Goal: Transaction & Acquisition: Purchase product/service

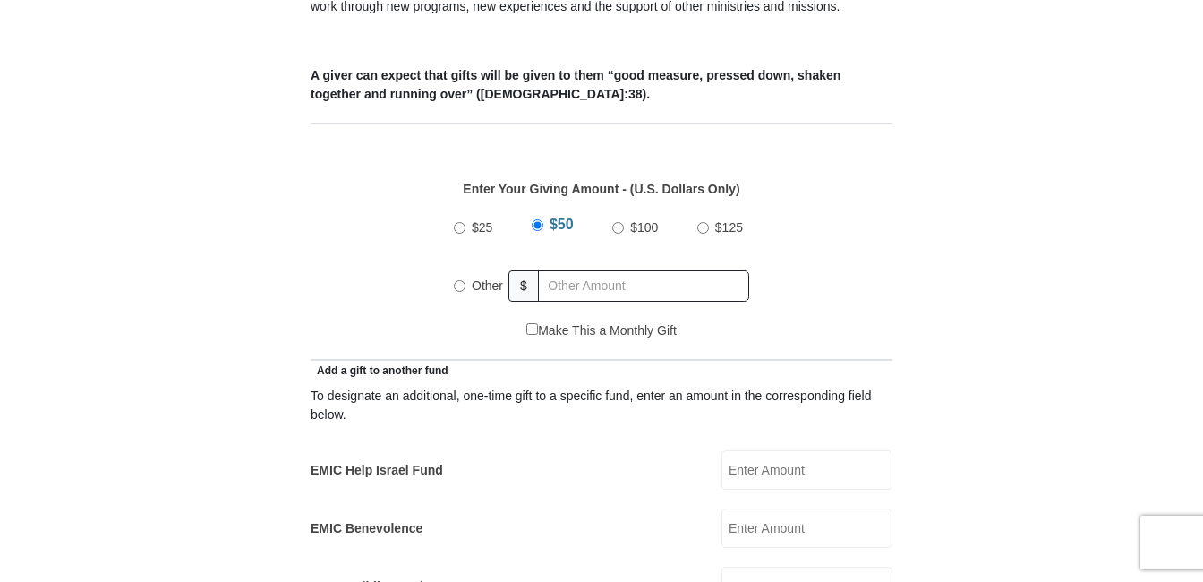
click at [458, 280] on input "Other" at bounding box center [460, 286] width 12 height 12
radio input "true"
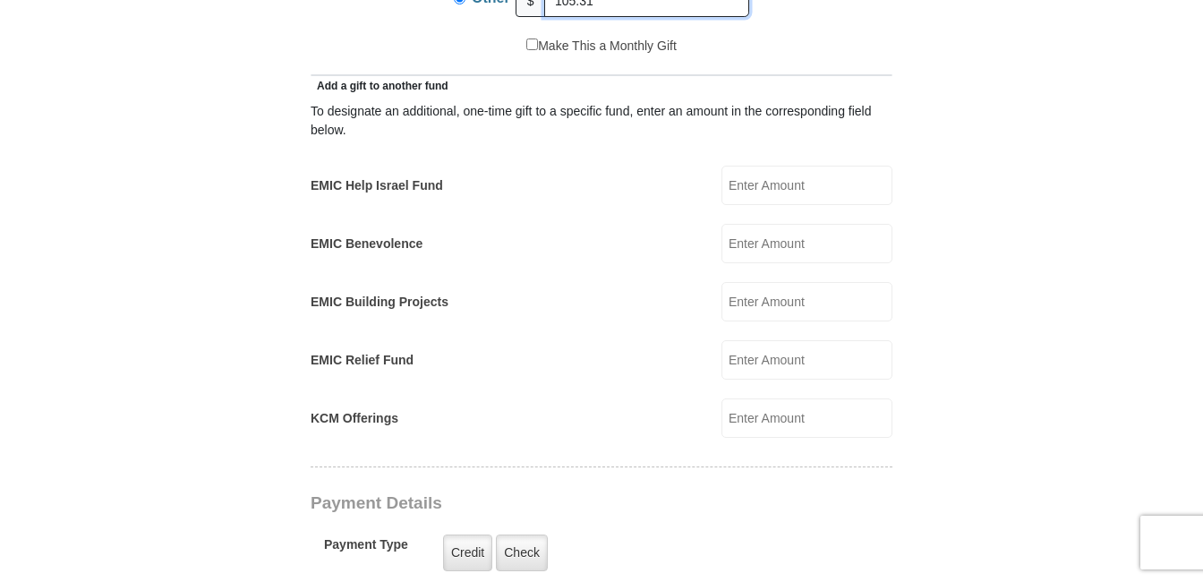
scroll to position [1164, 0]
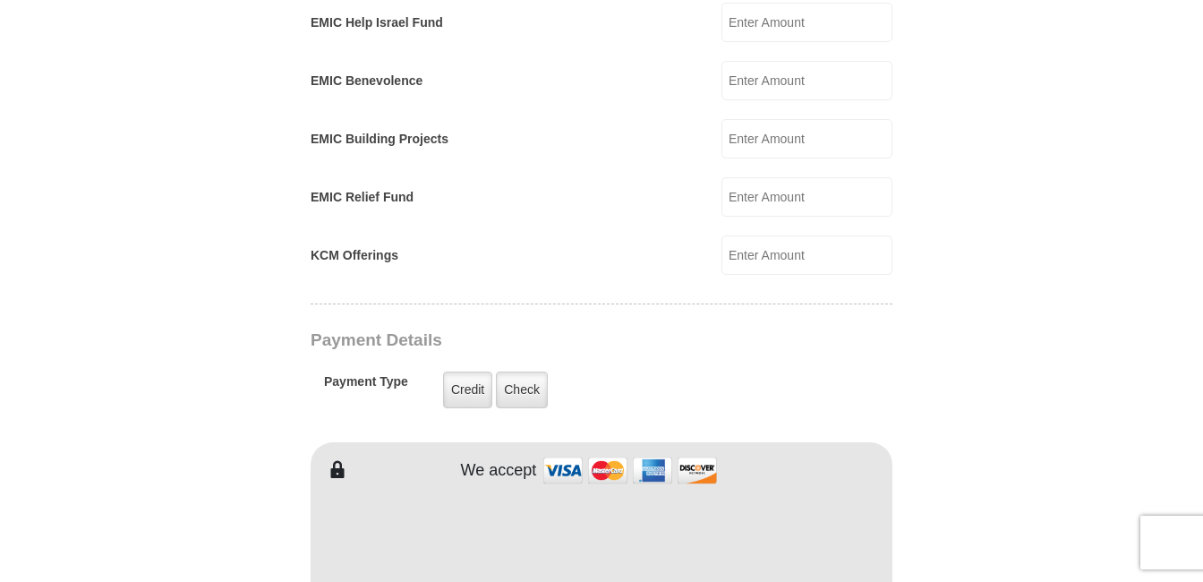
type input "105.31"
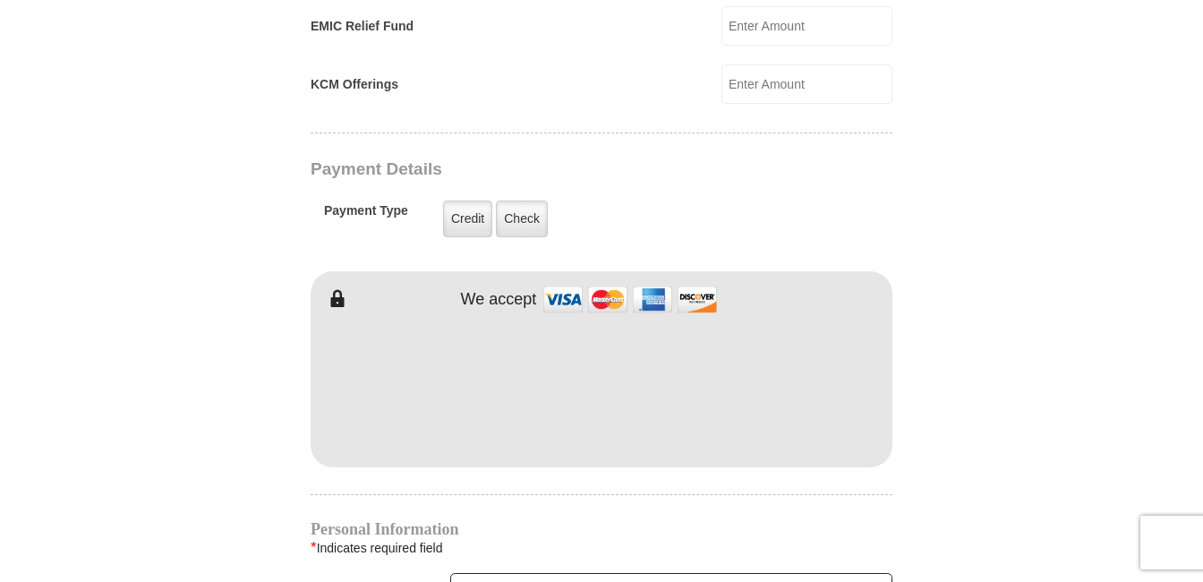
scroll to position [1343, 0]
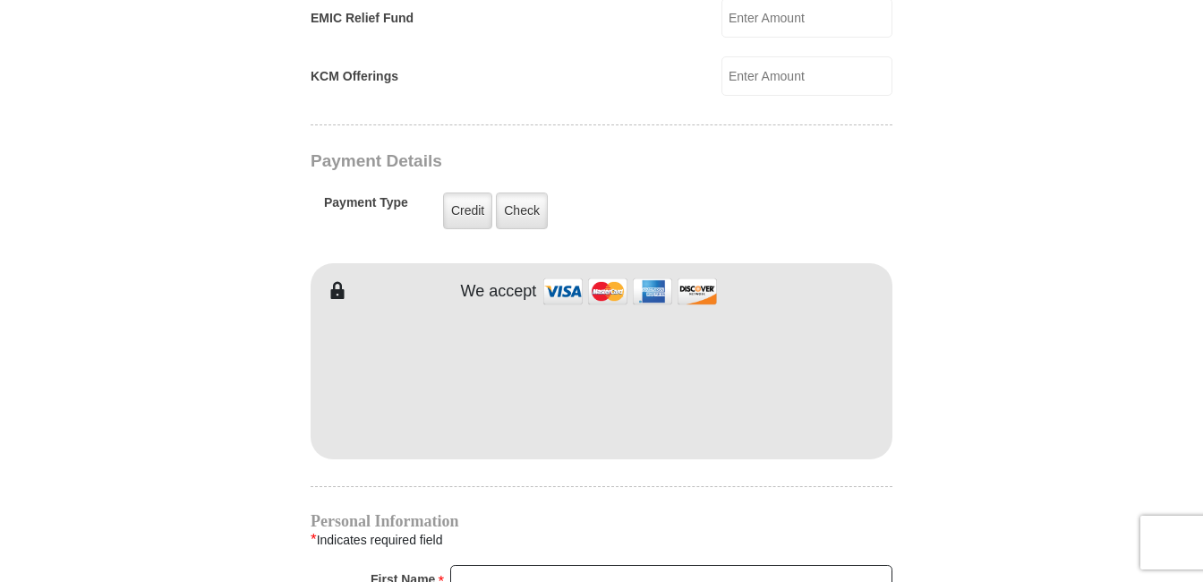
click at [1145, 349] on body "[GEOGRAPHIC_DATA][DEMOGRAPHIC_DATA] Online Giving Because of gifts like yours, …" at bounding box center [601, 281] width 1203 height 3249
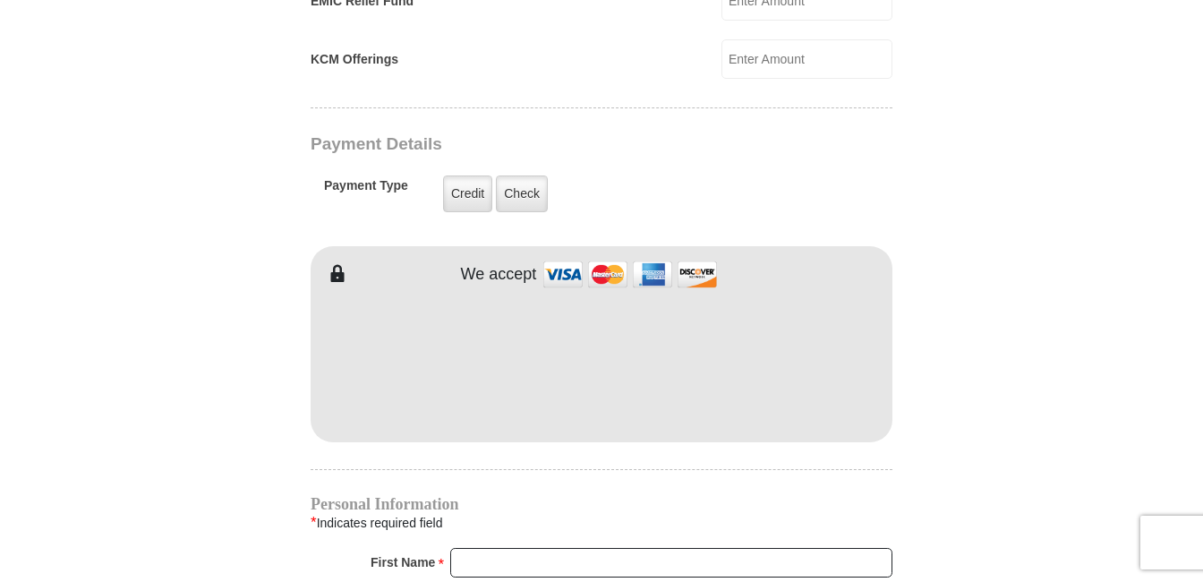
scroll to position [1522, 0]
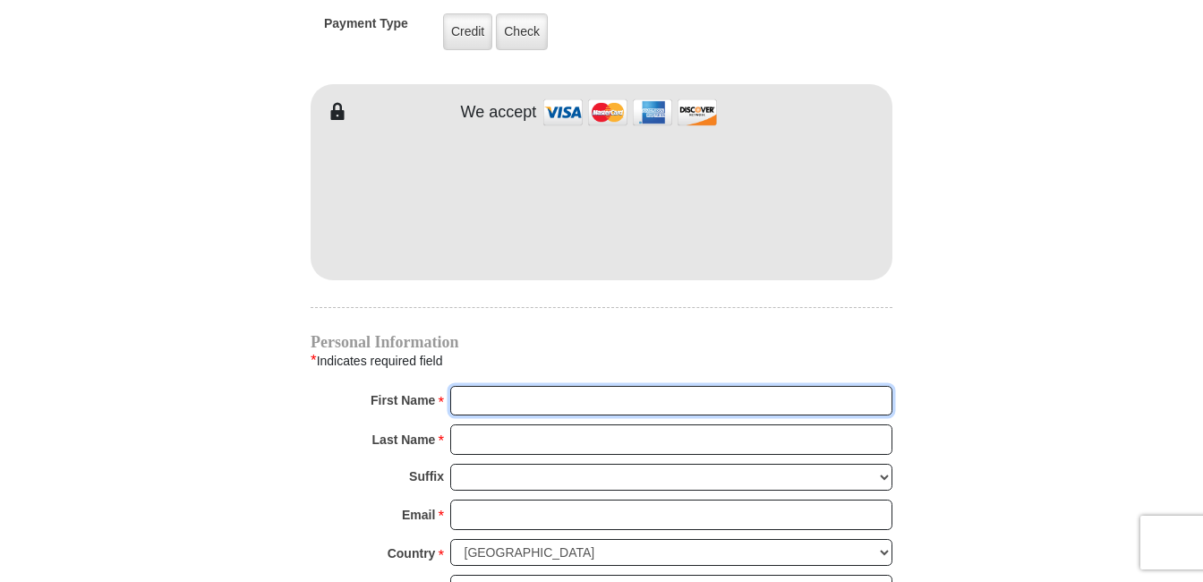
click at [488, 386] on input "First Name *" at bounding box center [671, 401] width 442 height 30
click at [505, 387] on input "First Name *" at bounding box center [671, 401] width 442 height 30
type input "[PERSON_NAME]"
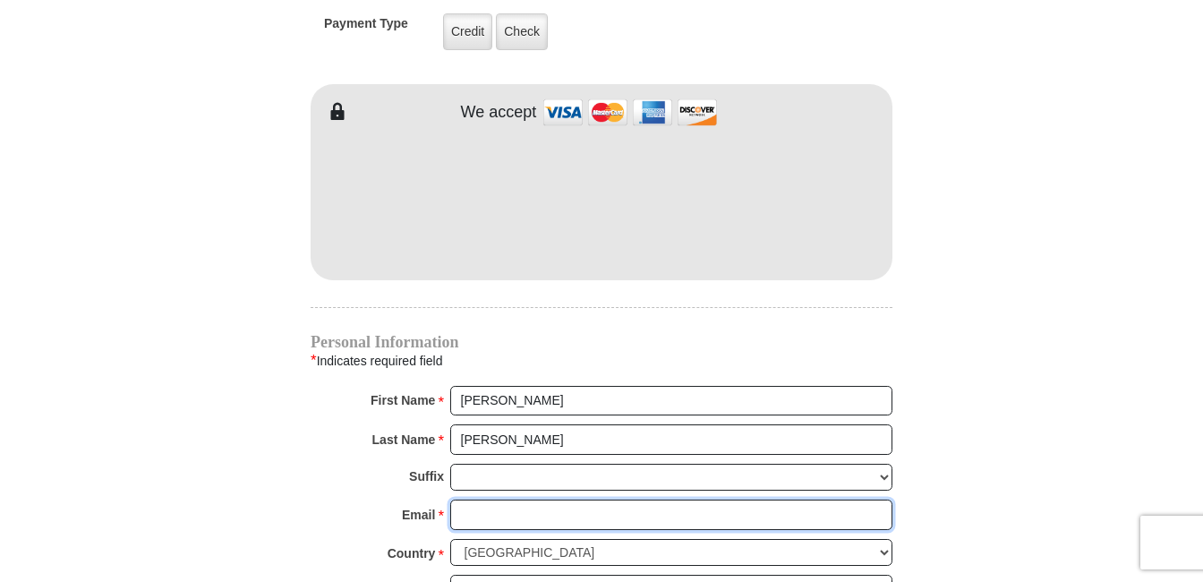
type input "[EMAIL_ADDRESS][DOMAIN_NAME]"
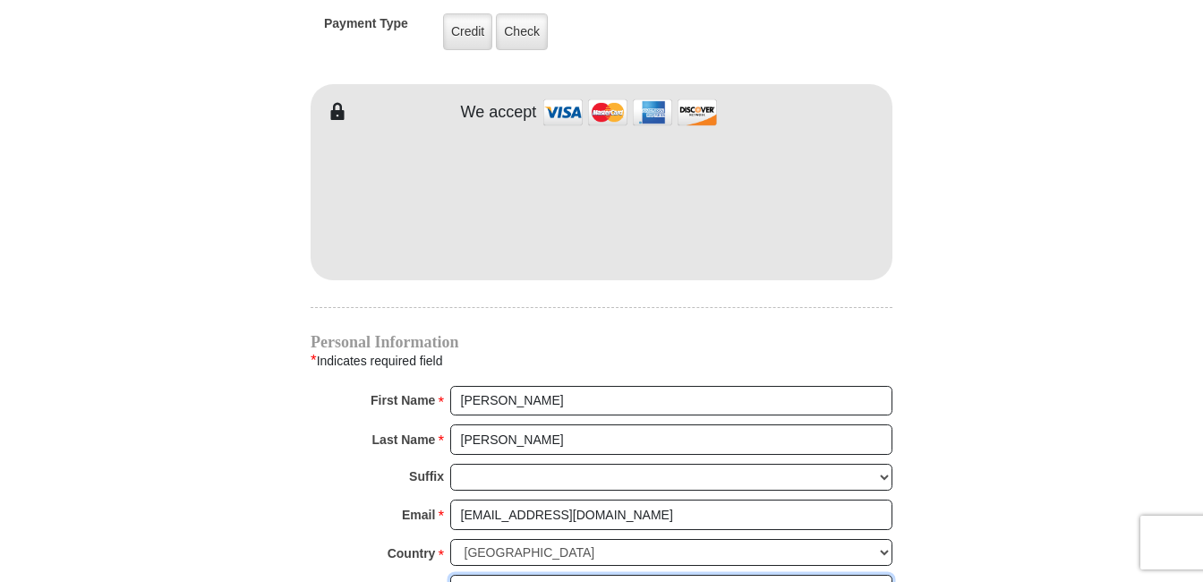
type input "[STREET_ADDRESS]"
type input "[GEOGRAPHIC_DATA]"
select select "[GEOGRAPHIC_DATA]"
type input "76131"
type input "8174482555"
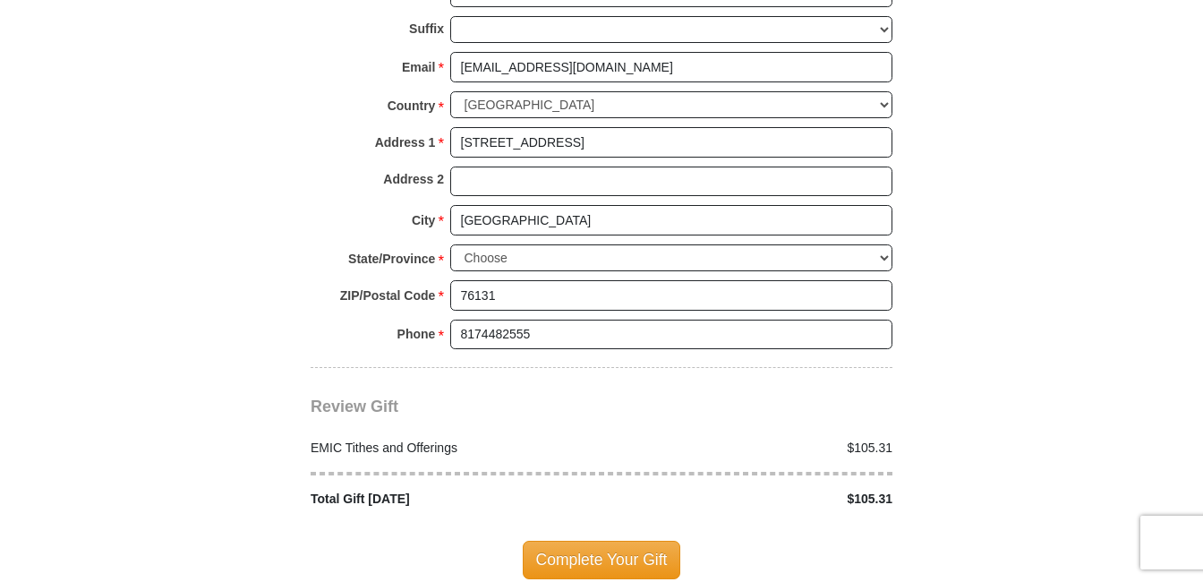
scroll to position [2149, 0]
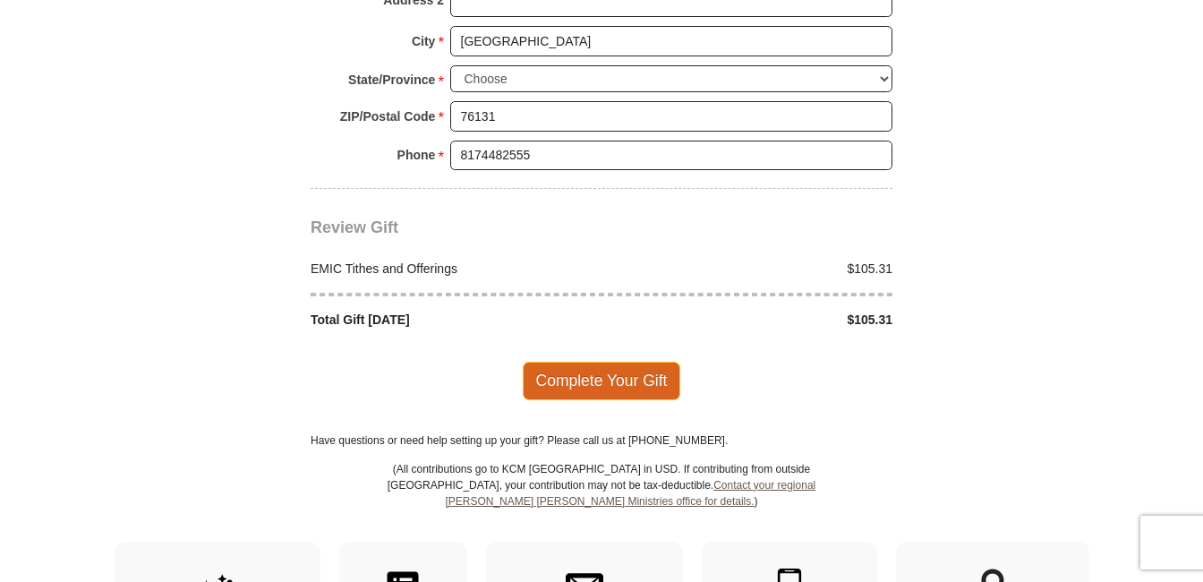
click at [552, 362] on span "Complete Your Gift" at bounding box center [602, 381] width 158 height 38
